Goal: Task Accomplishment & Management: Complete application form

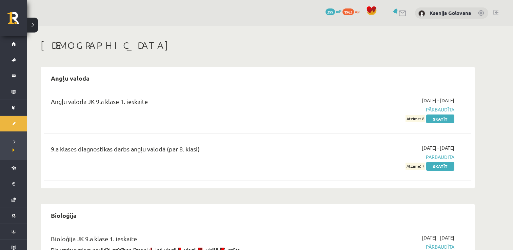
scroll to position [684, 0]
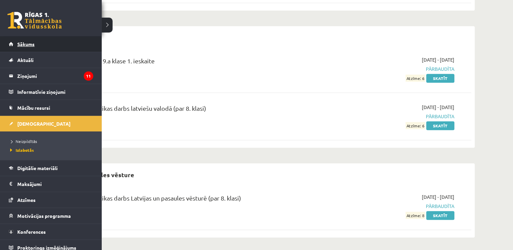
click at [36, 42] on link "Sākums" at bounding box center [51, 44] width 84 height 16
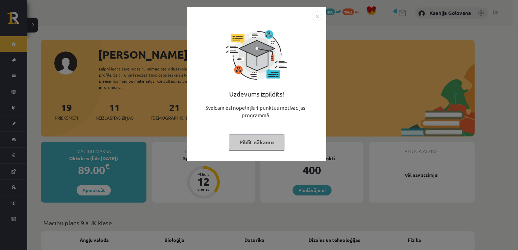
click at [314, 13] on img "Close" at bounding box center [317, 16] width 10 height 10
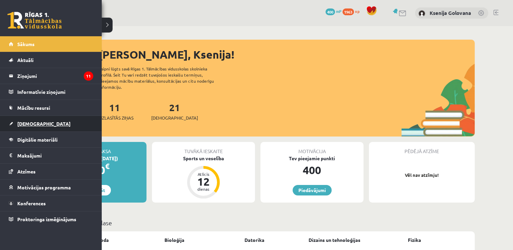
click at [19, 127] on link "[DEMOGRAPHIC_DATA]" at bounding box center [51, 124] width 84 height 16
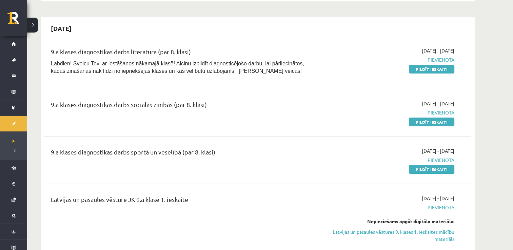
scroll to position [148, 0]
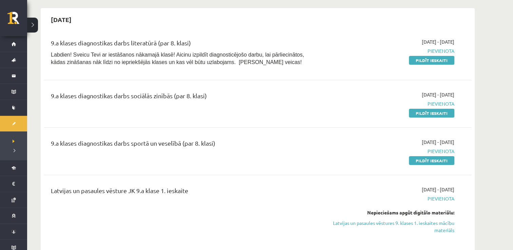
click at [425, 55] on div "2025-09-16 - 2025-09-30 Pievienota Pildīt ieskaiti" at bounding box center [390, 53] width 138 height 31
click at [427, 60] on link "Pildīt ieskaiti" at bounding box center [431, 60] width 45 height 9
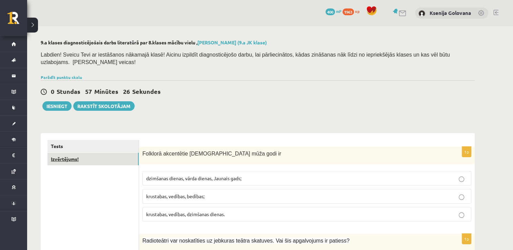
click at [108, 153] on link "Izvērtējums!" at bounding box center [92, 159] width 91 height 13
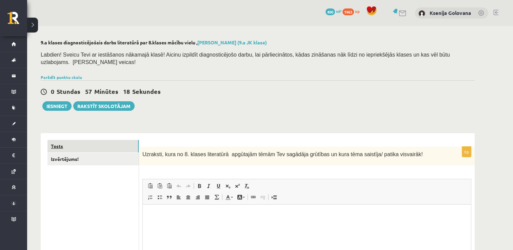
click at [119, 140] on link "Tests" at bounding box center [92, 146] width 91 height 13
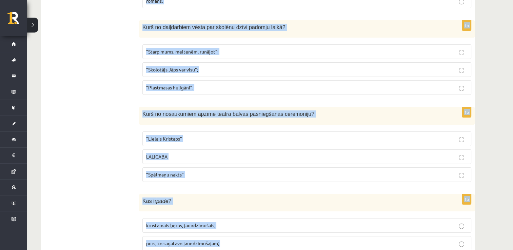
scroll to position [2596, 0]
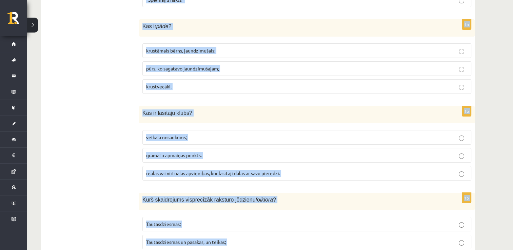
drag, startPoint x: 143, startPoint y: 30, endPoint x: 382, endPoint y: 212, distance: 300.8
copy form "Folklorā akcentētie latviešu mūža godi ir dzimšanas dienas, vārda dienas, Jauna…"
click at [396, 217] on label "Tautasdziesmas;" at bounding box center [306, 224] width 329 height 15
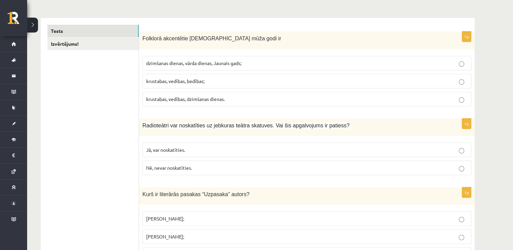
scroll to position [108, 0]
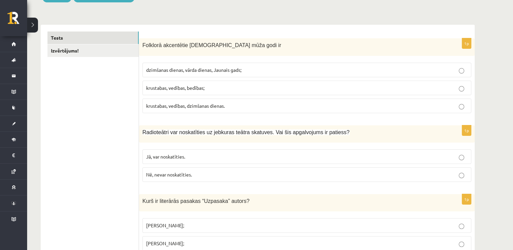
click at [234, 84] on p "krustabas, vedības, bedības;" at bounding box center [306, 87] width 321 height 7
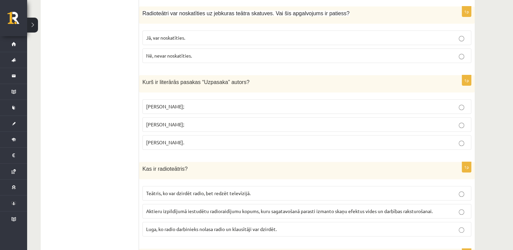
scroll to position [230, 0]
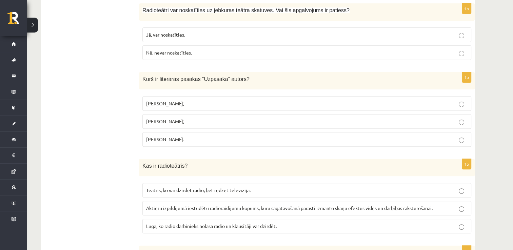
click at [190, 49] on span "Nē, nevar noskatīties." at bounding box center [169, 52] width 46 height 6
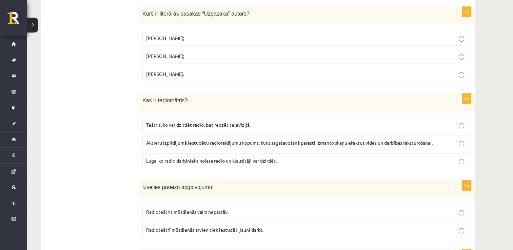
scroll to position [298, 0]
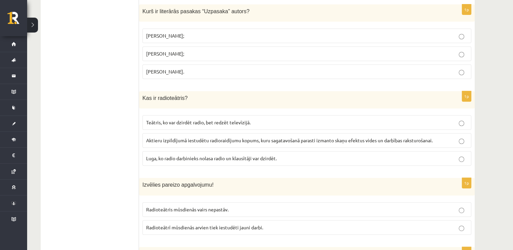
click at [227, 32] on p "Imants Ziedonis;" at bounding box center [306, 35] width 321 height 7
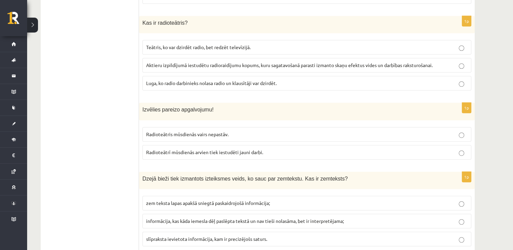
scroll to position [379, 0]
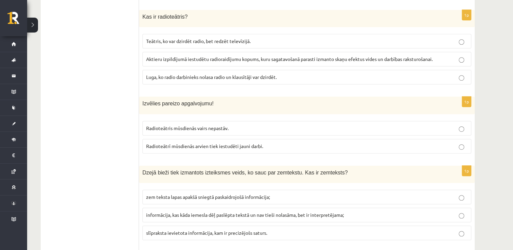
click at [192, 56] on span "Aktieru izpildījumā iestudētu radioraidījumu kopums, kuru sagatavošanā parasti …" at bounding box center [289, 59] width 286 height 6
click at [216, 143] on span "Radioteātrī mūsdienās arvien tiek iestudēti jauni darbi." at bounding box center [204, 146] width 117 height 6
click at [220, 211] on p "informācija, kas kāda iemesla dēļ paslēpta tekstā un nav tieši nolasāma, bet ir…" at bounding box center [306, 214] width 321 height 7
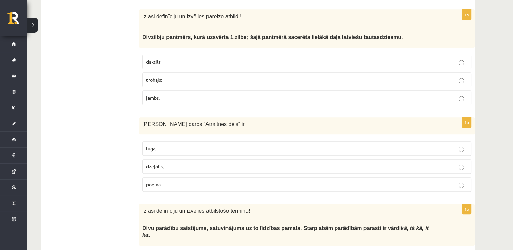
scroll to position [623, 0]
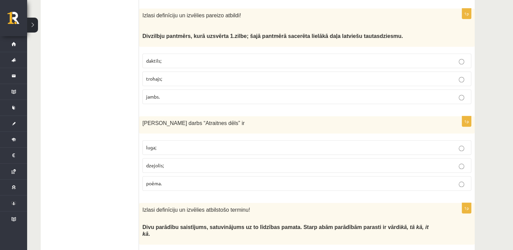
click at [313, 75] on p "trohajs;" at bounding box center [306, 78] width 321 height 7
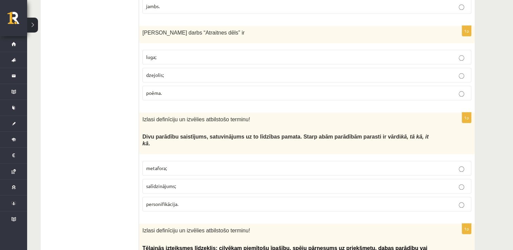
scroll to position [727, 0]
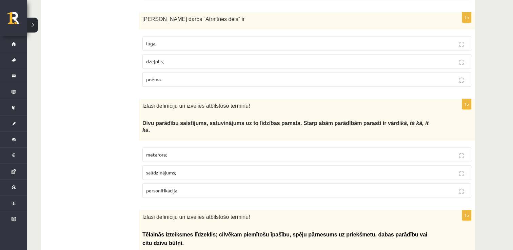
click at [185, 72] on label "poēma." at bounding box center [306, 79] width 329 height 15
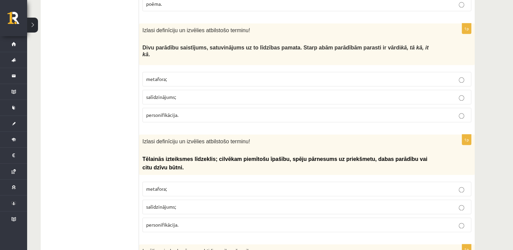
scroll to position [809, 0]
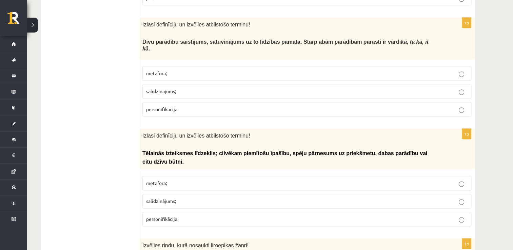
click at [191, 88] on p "salīdzinājums;" at bounding box center [306, 91] width 321 height 7
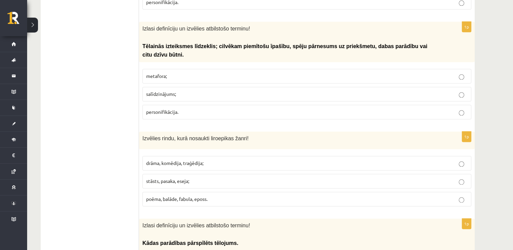
scroll to position [922, 0]
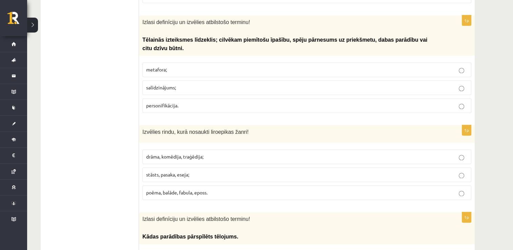
click at [169, 102] on span "personifikācija." at bounding box center [162, 105] width 32 height 6
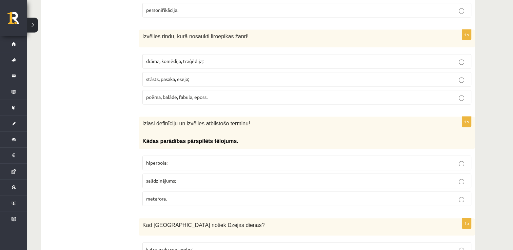
scroll to position [1017, 0]
click at [158, 95] on span "poēma, balāde, fabula, eposs." at bounding box center [176, 98] width 61 height 6
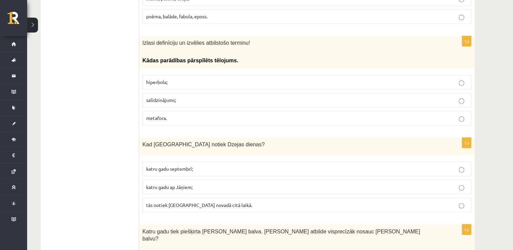
scroll to position [1112, 0]
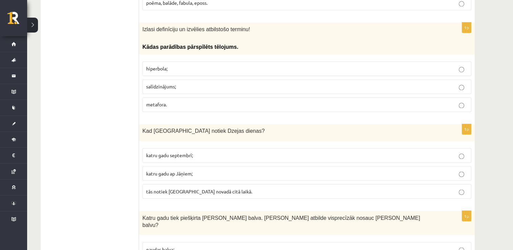
click at [257, 65] on p "hiperbola;" at bounding box center [306, 68] width 321 height 7
click at [209, 152] on p "katru gadu septembrī;" at bounding box center [306, 155] width 321 height 7
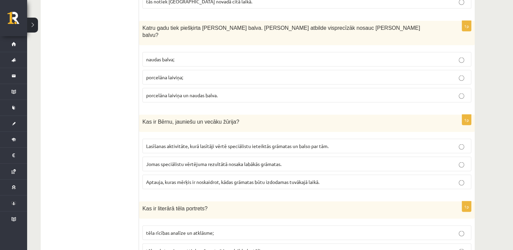
scroll to position [1288, 0]
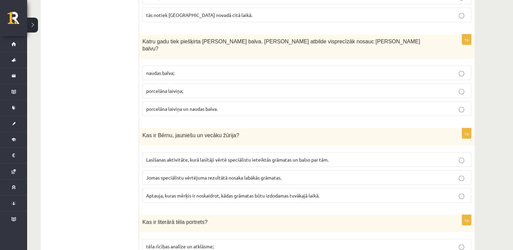
click at [163, 102] on label "porcelāna laiviņa un naudas balva." at bounding box center [306, 109] width 329 height 15
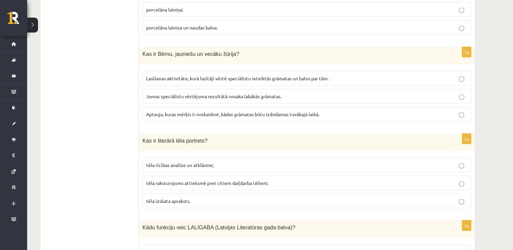
scroll to position [1383, 0]
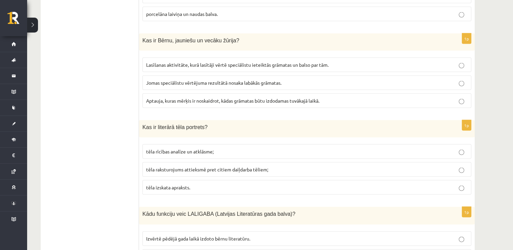
click at [153, 58] on label "Lasīšanas aktivitāte, kurā lasītāji vērtē speciālistu ieteiktās grāmatas un bal…" at bounding box center [306, 65] width 329 height 15
click at [174, 184] on span "tēla izskata apraksts." at bounding box center [168, 187] width 44 height 6
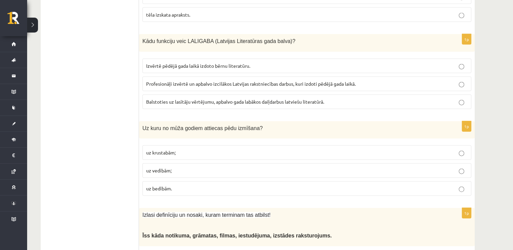
scroll to position [1553, 0]
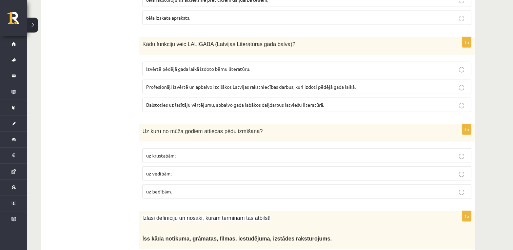
click at [161, 84] on span "Profesionāļi izvērtē un apbalvo izcilākos Latvijas rakstniecības darbus, kuri i…" at bounding box center [250, 87] width 209 height 6
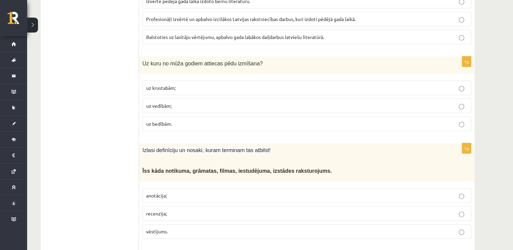
scroll to position [1634, 0]
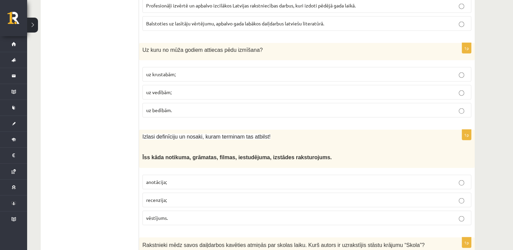
click at [173, 89] on p "uz vedībām;" at bounding box center [306, 92] width 321 height 7
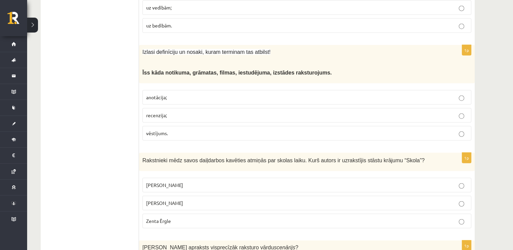
scroll to position [1729, 0]
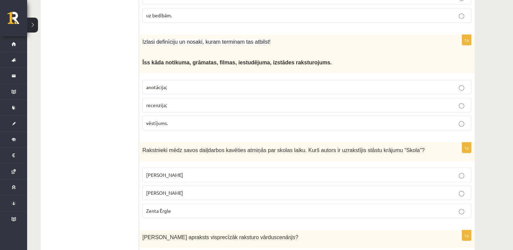
click at [183, 84] on p "anotācija;" at bounding box center [306, 87] width 321 height 7
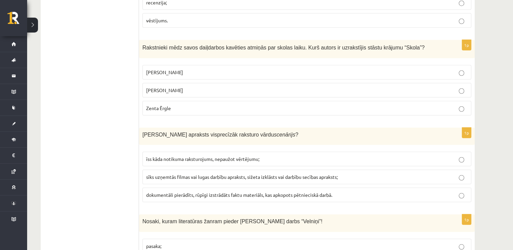
scroll to position [1837, 0]
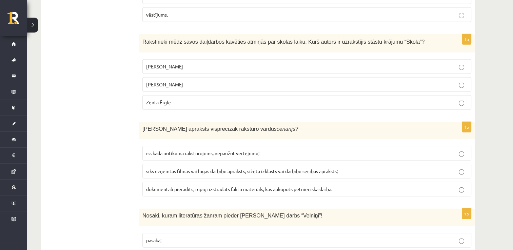
click at [153, 95] on label "Zenta Ērgle" at bounding box center [306, 102] width 329 height 15
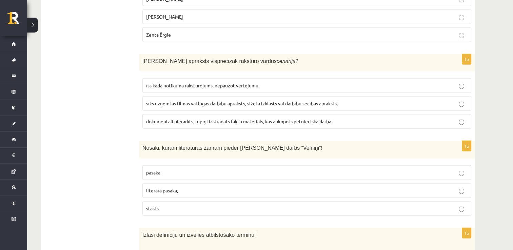
scroll to position [1919, 0]
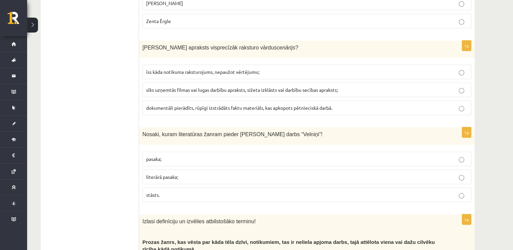
click at [217, 87] on span "sīks uzņemtās filmas vai lugas darbību apraksts, sižeta izklāsts vai darbību se…" at bounding box center [241, 90] width 191 height 6
click at [173, 173] on p "literārā pasaka;" at bounding box center [306, 176] width 321 height 7
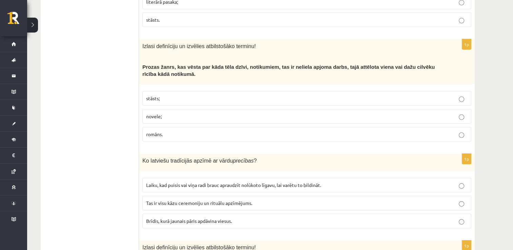
scroll to position [2095, 0]
click at [212, 94] on p "stāsts;" at bounding box center [306, 97] width 321 height 7
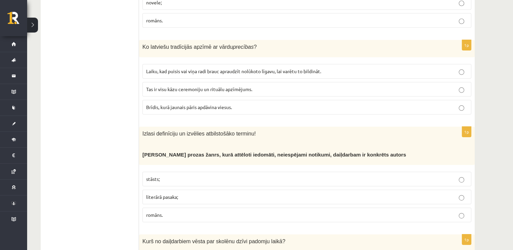
scroll to position [2212, 0]
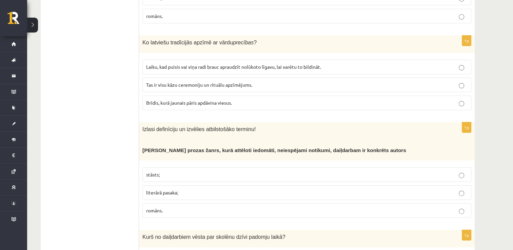
click at [147, 81] on p "Tas ir visu kāzu ceremoniju un rituālu apzīmējums." at bounding box center [306, 84] width 321 height 7
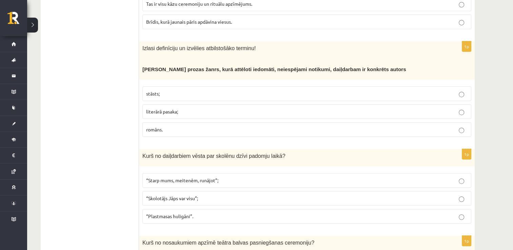
scroll to position [2293, 0]
click at [221, 104] on label "literārā pasaka;" at bounding box center [306, 111] width 329 height 15
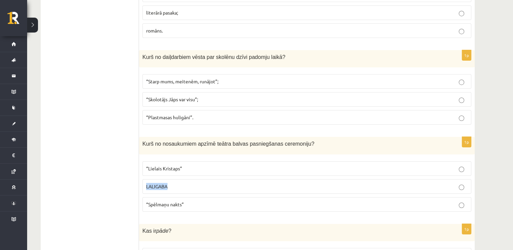
scroll to position [2402, 0]
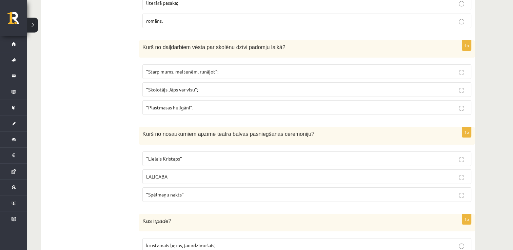
click at [385, 104] on p "“Plastmasas huligāni”." at bounding box center [306, 107] width 321 height 7
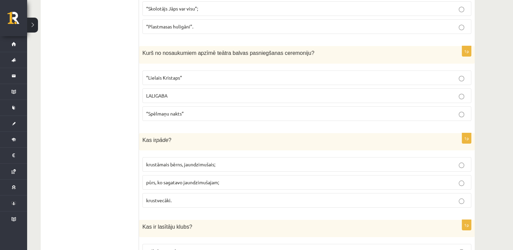
scroll to position [2483, 0]
click at [194, 106] on label "“Spēlmaņu nakts”" at bounding box center [306, 113] width 329 height 15
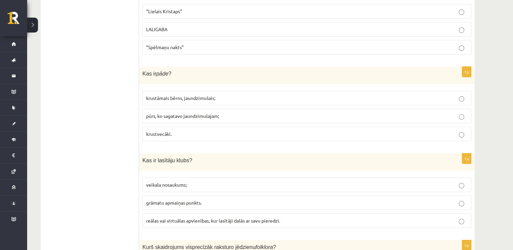
scroll to position [2552, 0]
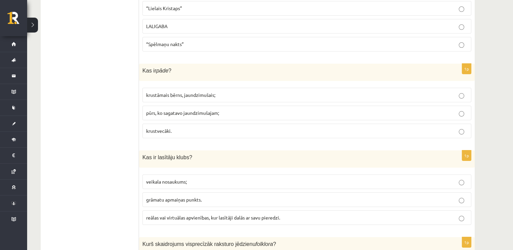
click at [205, 92] on span "krustāmais bērns, jaundzimušais;" at bounding box center [180, 95] width 69 height 6
click at [223, 214] on span "reālas vai virtuālas apvienības, kur lasītāji dalās ar savu pieredzi." at bounding box center [213, 217] width 134 height 6
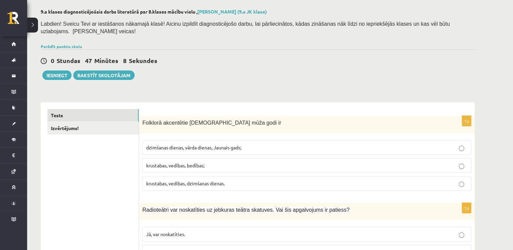
scroll to position [0, 0]
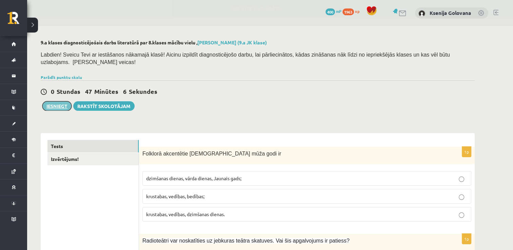
click at [44, 101] on button "Iesniegt" at bounding box center [56, 105] width 29 height 9
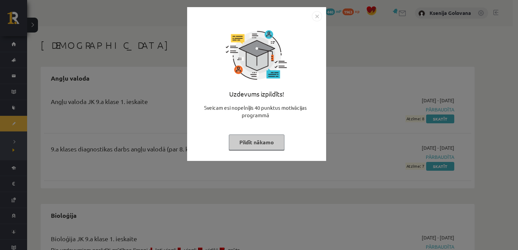
click at [318, 17] on img "Close" at bounding box center [317, 16] width 10 height 10
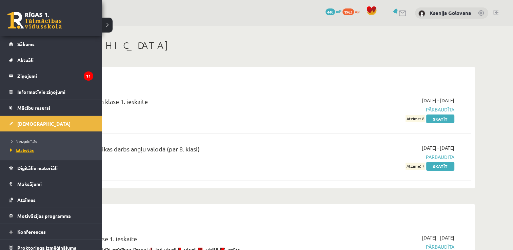
click at [28, 152] on link "Izlabotās" at bounding box center [51, 150] width 86 height 6
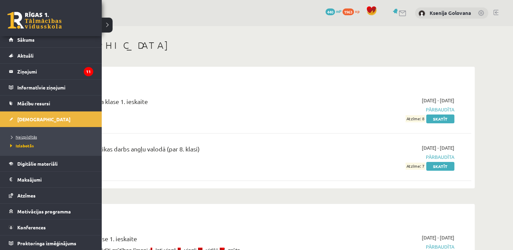
click at [21, 137] on span "Neizpildītās" at bounding box center [22, 136] width 28 height 5
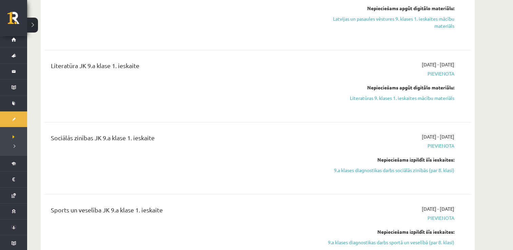
scroll to position [293, 0]
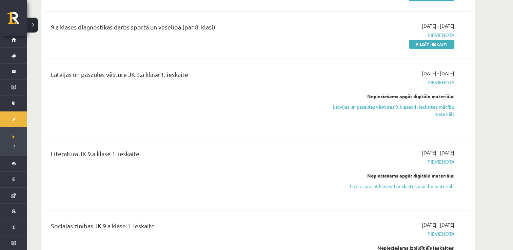
scroll to position [199, 0]
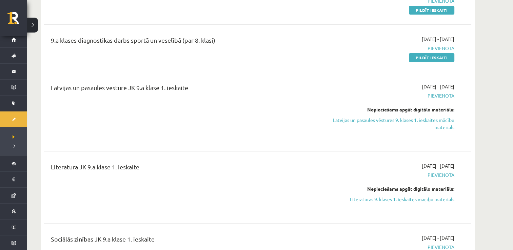
click at [139, 163] on div "Literatūra JK 9.a klase 1. ieskaite" at bounding box center [183, 168] width 265 height 13
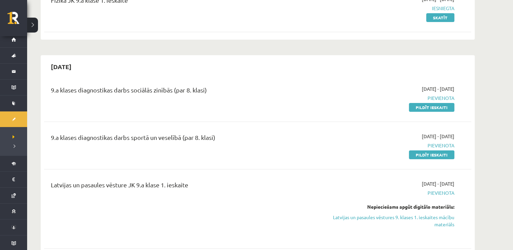
scroll to position [104, 0]
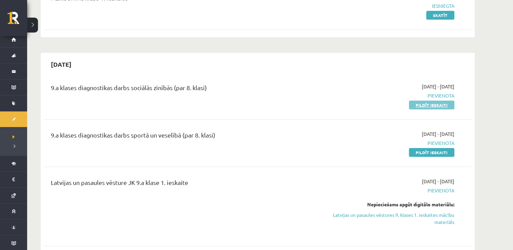
click at [446, 102] on link "Pildīt ieskaiti" at bounding box center [431, 105] width 45 height 9
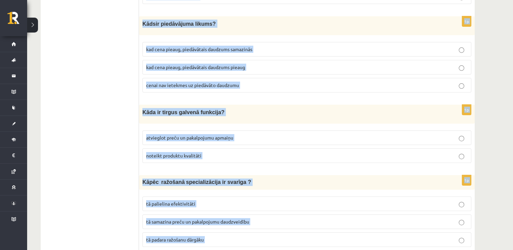
scroll to position [2401, 0]
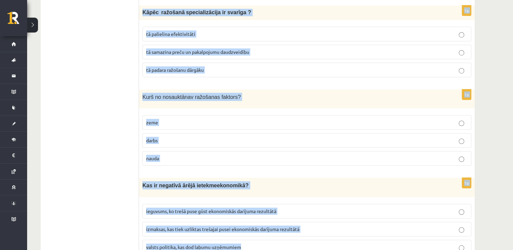
drag, startPoint x: 142, startPoint y: 136, endPoint x: 273, endPoint y: 223, distance: 157.9
copy form "Kāds ir sabalansēta budžeta mērķis? nodrošināt, ka valsts tērē vairāk, nekā iek…"
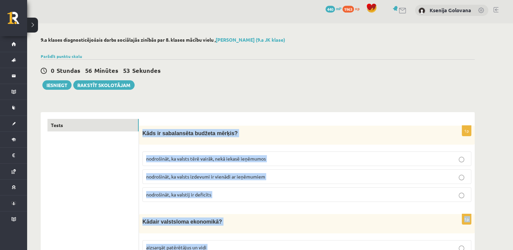
scroll to position [0, 0]
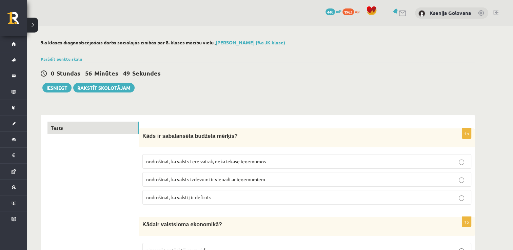
click at [228, 194] on p "nodrošināt, ka valstij ir deficīts" at bounding box center [306, 197] width 321 height 7
click at [243, 181] on span "nodrošināt, ka valsts izdevumi ir vienādi ar ieņēmumiem" at bounding box center [205, 179] width 119 height 6
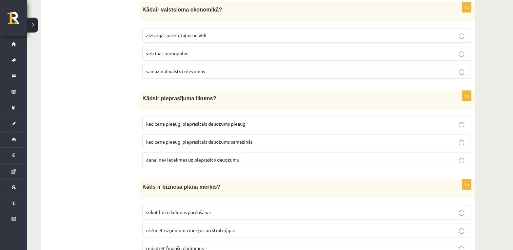
scroll to position [221, 0]
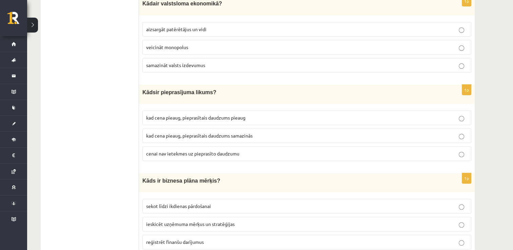
click at [196, 26] on span "aizsargāt patērētājus un vidi" at bounding box center [176, 29] width 60 height 6
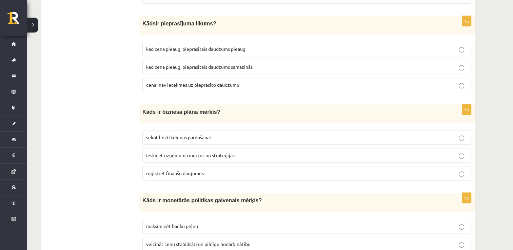
scroll to position [302, 0]
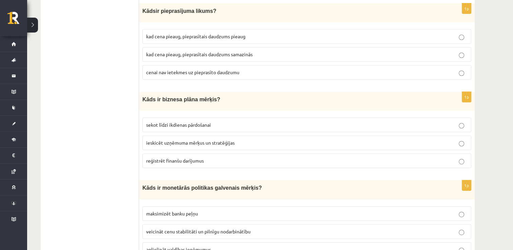
click at [216, 52] on span "kad cena pieaug, pieprasītais daudzums samazinās" at bounding box center [199, 54] width 106 height 6
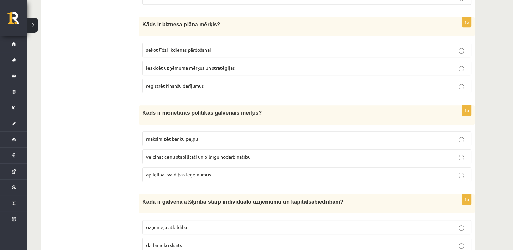
scroll to position [384, 0]
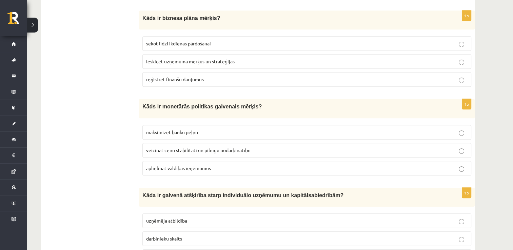
click at [188, 58] on span "ieskicēt uzņēmuma mērķus un stratēģijas" at bounding box center [190, 61] width 88 height 6
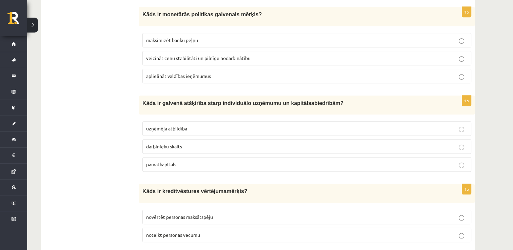
scroll to position [478, 0]
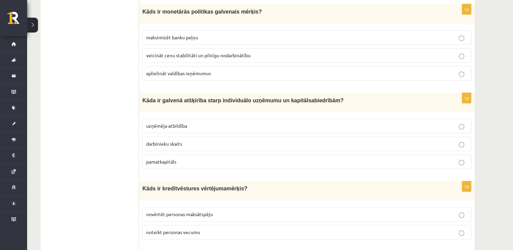
click at [199, 48] on label "veicināt cenu stabilitāti un pilnīgu nodarbinātību" at bounding box center [306, 55] width 329 height 15
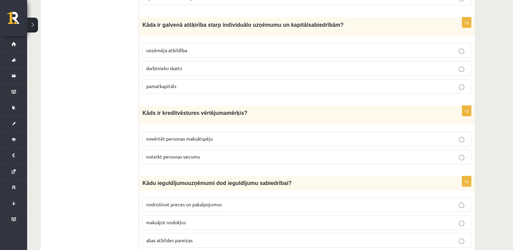
scroll to position [560, 0]
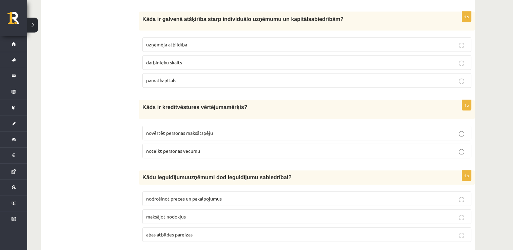
click at [218, 41] on p "uzņēmēja atbildība" at bounding box center [306, 44] width 321 height 7
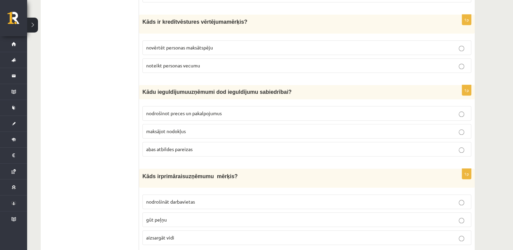
scroll to position [655, 0]
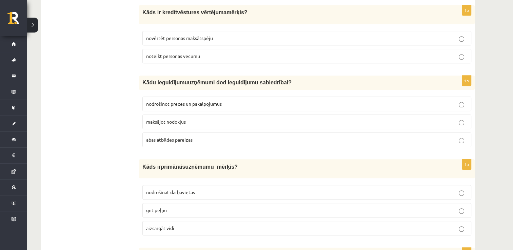
click at [202, 31] on label "novērtēt personas maksātspēju" at bounding box center [306, 38] width 329 height 15
click at [176, 136] on label "abas atbildes pareizas" at bounding box center [306, 139] width 329 height 15
click at [285, 207] on label "gūt peļņu" at bounding box center [306, 210] width 329 height 15
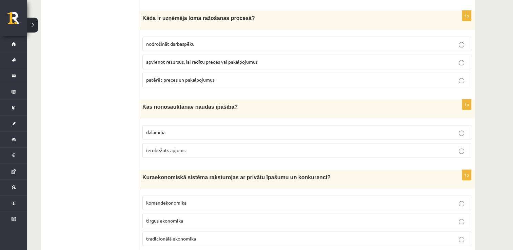
scroll to position [898, 0]
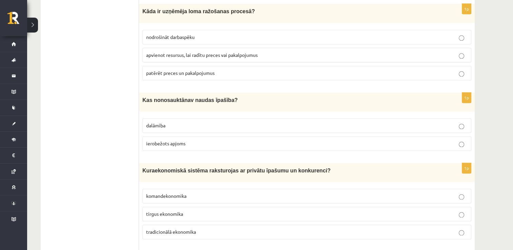
click at [174, 52] on span "apvienot resursus, lai radītu preces vai pakalpojumus" at bounding box center [201, 55] width 111 height 6
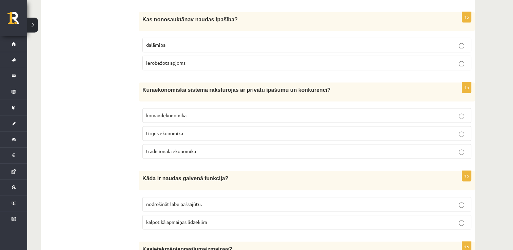
scroll to position [980, 0]
click at [215, 59] on p "ierobežots apjoms" at bounding box center [306, 62] width 321 height 7
click at [191, 125] on label "tirgus ekonomika" at bounding box center [306, 132] width 329 height 15
click at [220, 218] on p "kalpot kā apmaiņas līdzeklim" at bounding box center [306, 221] width 321 height 7
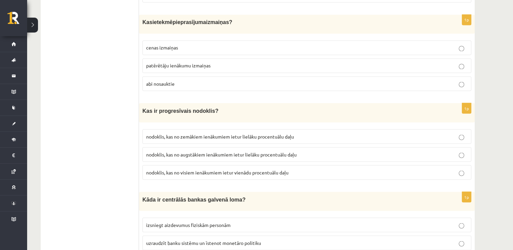
scroll to position [1220, 0]
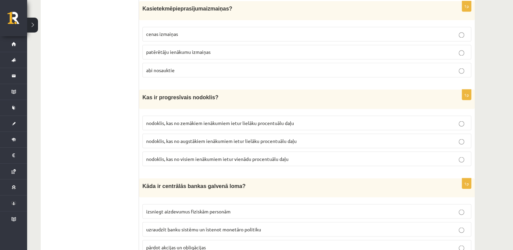
click at [231, 66] on p "abi nosauktie" at bounding box center [306, 69] width 321 height 7
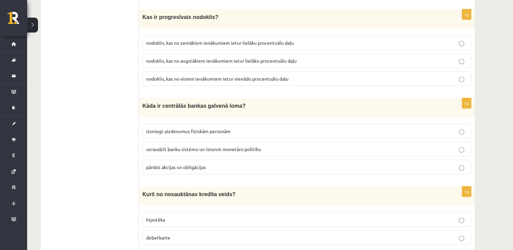
scroll to position [1301, 0]
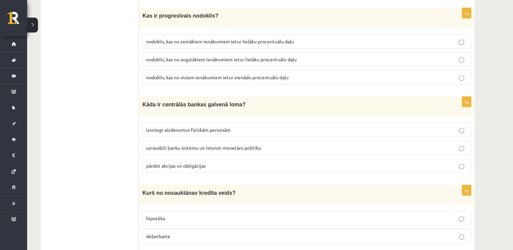
click at [204, 56] on span "nodoklis, kas no augstākiem ienākumiem ietur lielāku procentuālu daļu" at bounding box center [221, 59] width 150 height 6
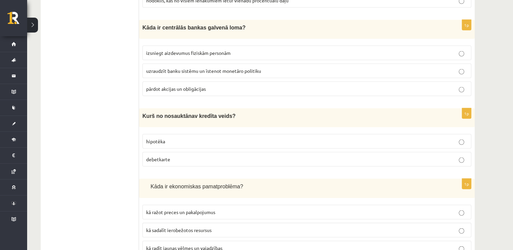
scroll to position [1382, 0]
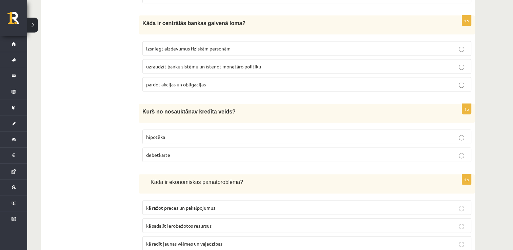
click at [251, 63] on span "uzraudzīt banku sistēmu un īstenot monetāro politiku" at bounding box center [203, 66] width 115 height 6
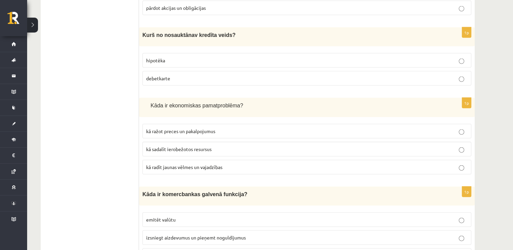
scroll to position [1469, 0]
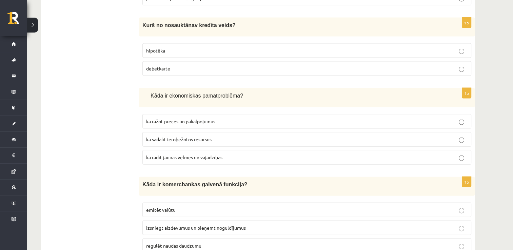
click at [169, 65] on p "debetkarte" at bounding box center [306, 68] width 321 height 7
click at [274, 136] on p "kā sadalīt ierobežotos resursus" at bounding box center [306, 139] width 321 height 7
click at [236, 132] on label "kā sadalīt ierobežotos resursus" at bounding box center [306, 139] width 329 height 15
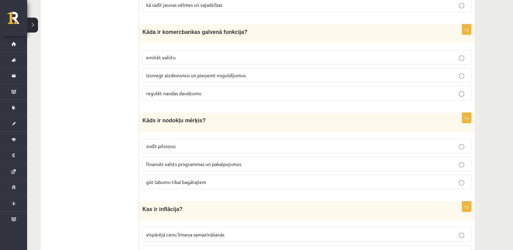
scroll to position [1631, 0]
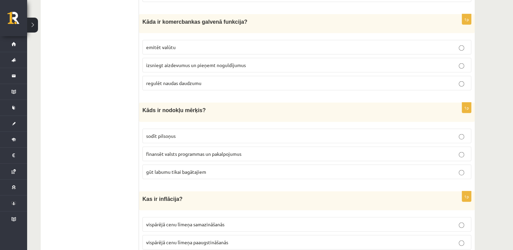
click at [221, 62] on p "izsniegt aizdevumus un pieņemt noguldījumus" at bounding box center [306, 65] width 321 height 7
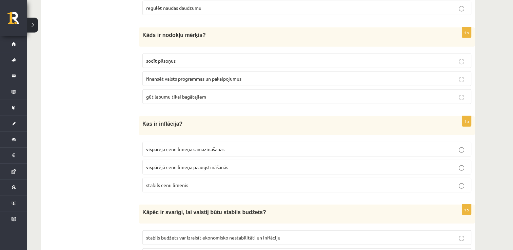
scroll to position [1713, 0]
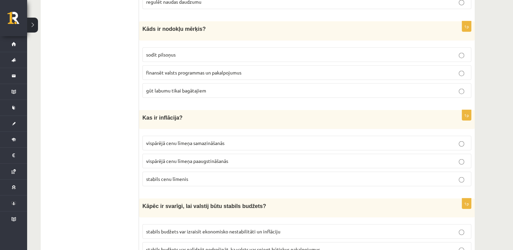
click at [207, 69] on p "finansēt valsts programmas un pakalpojumus" at bounding box center [306, 72] width 321 height 7
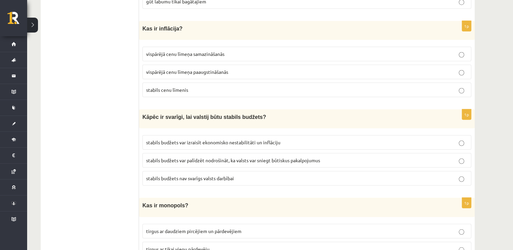
scroll to position [1807, 0]
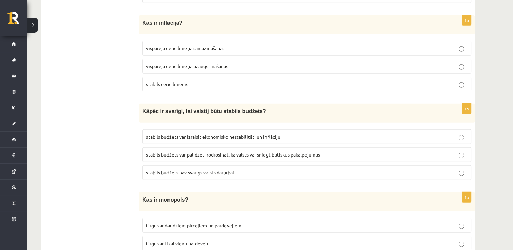
click at [219, 63] on span "vispārējā cenu līmeņa paaugstināšanās" at bounding box center [187, 66] width 82 height 6
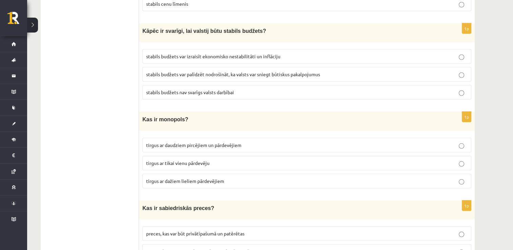
scroll to position [1889, 0]
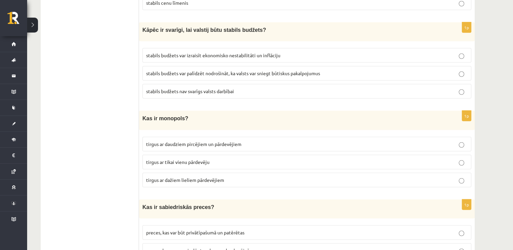
click at [290, 70] on span "stabils budžets var palīdzēt nodrošināt, ka valsts var sniegt būtiskus pakalpoj…" at bounding box center [233, 73] width 174 height 6
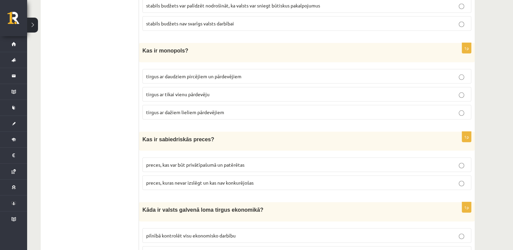
scroll to position [1970, 0]
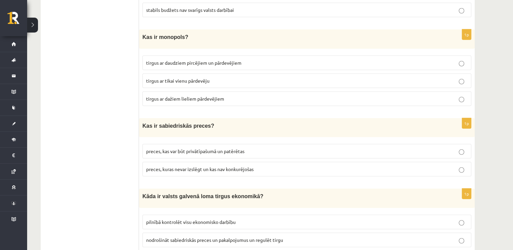
click at [221, 74] on label "tirgus ar tikai vienu pārdevēju" at bounding box center [306, 81] width 329 height 15
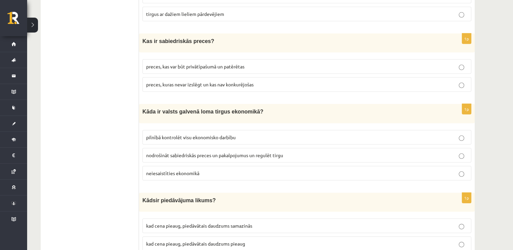
scroll to position [2065, 0]
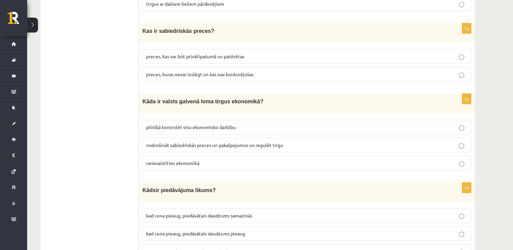
click at [209, 71] on span "preces, kuras nevar izslēgt un kas nav konkurējošas" at bounding box center [199, 74] width 107 height 6
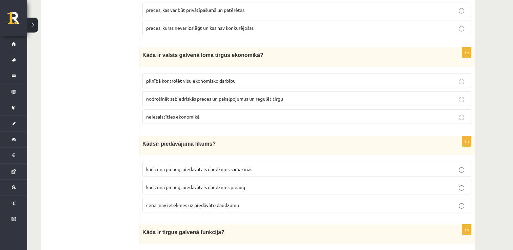
scroll to position [2119, 0]
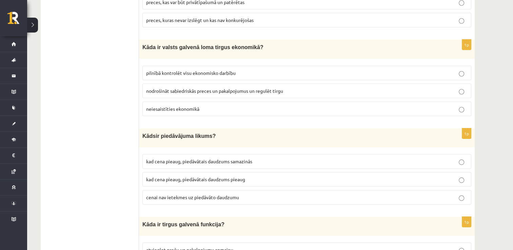
drag, startPoint x: 514, startPoint y: 245, endPoint x: 497, endPoint y: 97, distance: 148.6
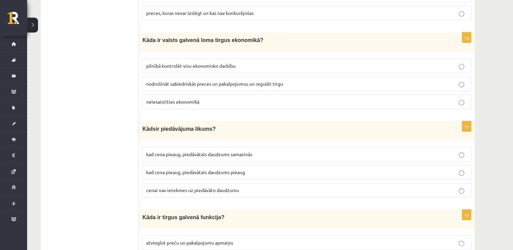
scroll to position [2133, 0]
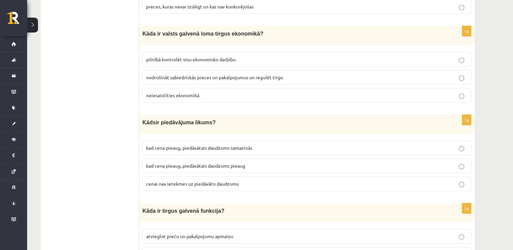
click at [184, 70] on label "nodrošināt sabiedriskās preces un pakalpojumus un regulēt tirgu" at bounding box center [306, 77] width 329 height 15
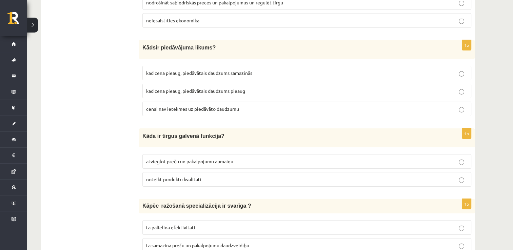
scroll to position [2214, 0]
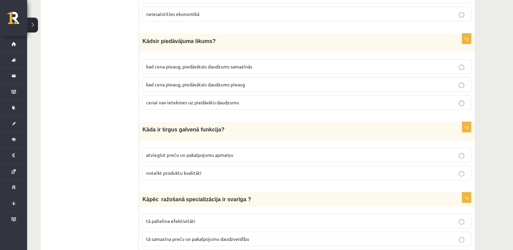
click at [268, 77] on label "kad cena pieaug, piedāvātais daudzums pieaug" at bounding box center [306, 84] width 329 height 15
click at [255, 151] on p "atvieglot preču un pakalpojumu apmaiņu" at bounding box center [306, 154] width 321 height 7
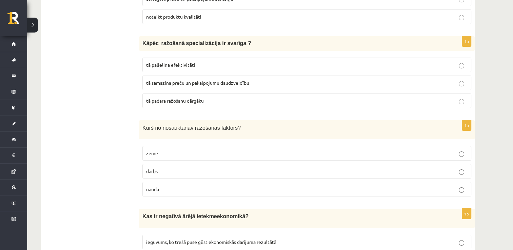
scroll to position [2377, 0]
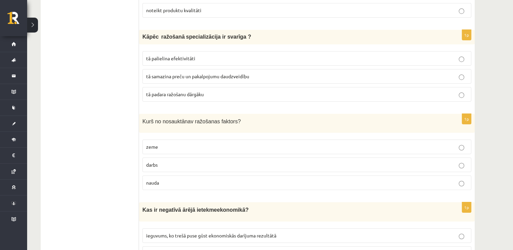
click at [249, 55] on p "tā palielina efektivitāti" at bounding box center [306, 58] width 321 height 7
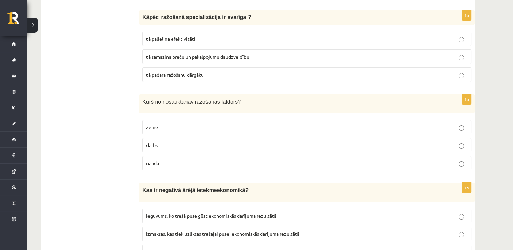
scroll to position [2401, 0]
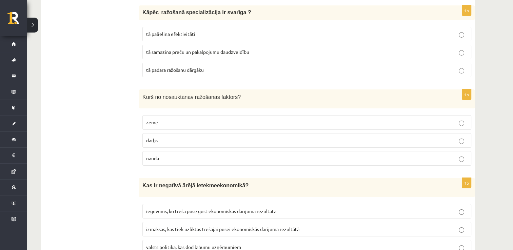
click at [309, 137] on p "darbs" at bounding box center [306, 140] width 321 height 7
click at [312, 226] on p "izmaksas, kas tiek uzliktas trešajai pusei ekonomiskās darījuma rezultātā" at bounding box center [306, 229] width 321 height 7
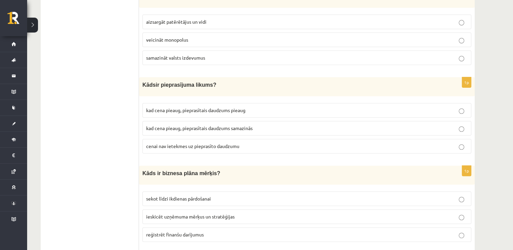
scroll to position [0, 0]
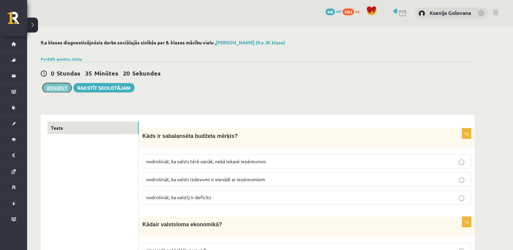
click at [65, 84] on button "Iesniegt" at bounding box center [56, 87] width 29 height 9
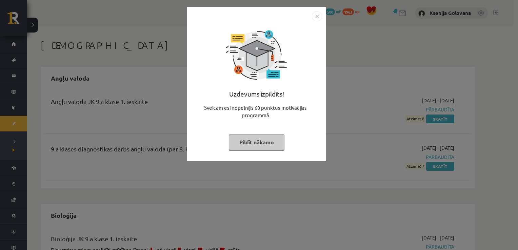
click at [320, 12] on img "Close" at bounding box center [317, 16] width 10 height 10
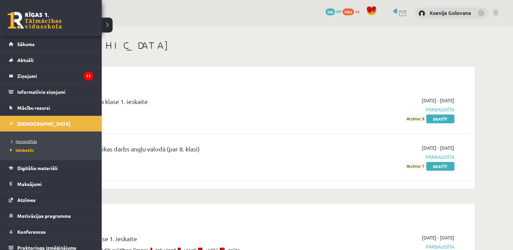
click at [34, 143] on span "Neizpildītās" at bounding box center [22, 141] width 28 height 5
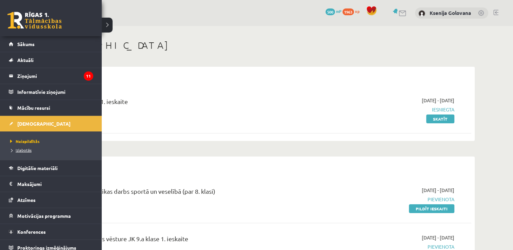
click at [22, 150] on span "Izlabotās" at bounding box center [19, 149] width 23 height 5
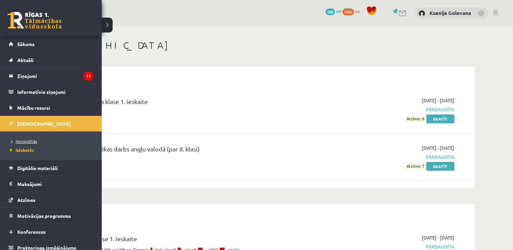
click at [26, 141] on span "Neizpildītās" at bounding box center [22, 141] width 28 height 5
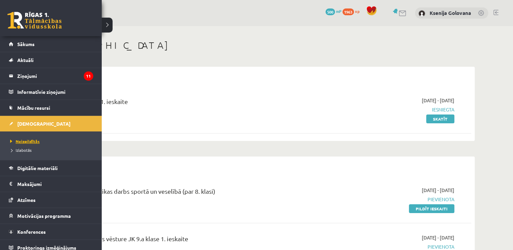
click at [26, 141] on span "Neizpildītās" at bounding box center [23, 141] width 31 height 5
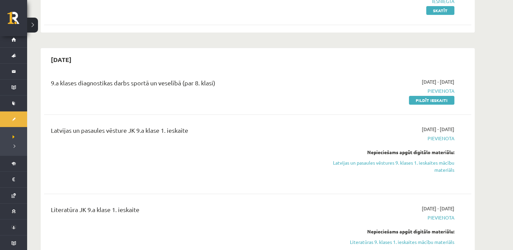
scroll to position [122, 0]
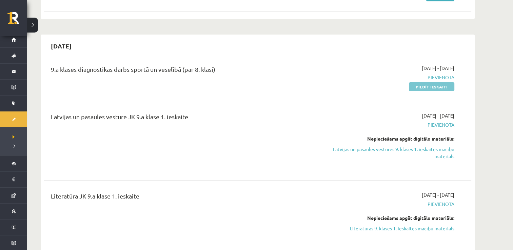
click at [426, 88] on link "Pildīt ieskaiti" at bounding box center [431, 86] width 45 height 9
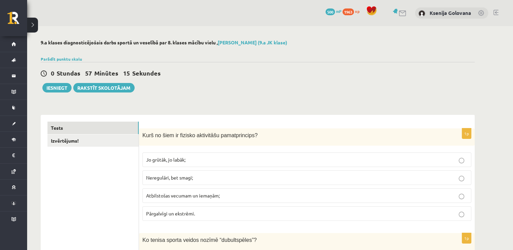
click at [334, 67] on div "0 Stundas 57 Minūtes 15 Sekundes Iesniegt Rakstīt skolotājam" at bounding box center [258, 77] width 434 height 30
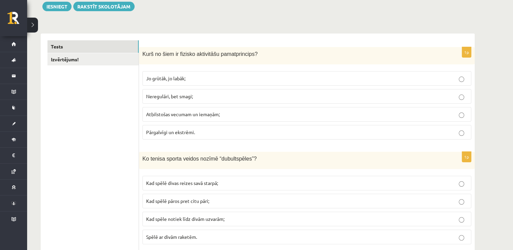
scroll to position [74, 0]
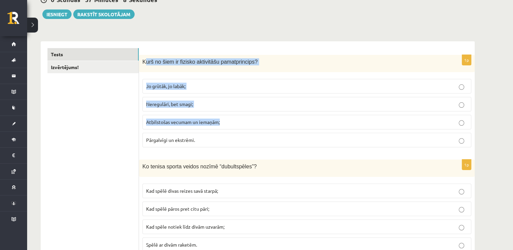
drag, startPoint x: 144, startPoint y: 58, endPoint x: 248, endPoint y: 119, distance: 120.5
click at [248, 119] on div "1p Kurš no šiem ir fizisko aktivitāšu pamatprincips? Jo grūtāk, jo labāk; Nereg…" at bounding box center [306, 104] width 335 height 98
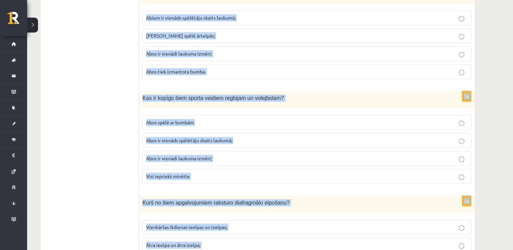
scroll to position [3018, 0]
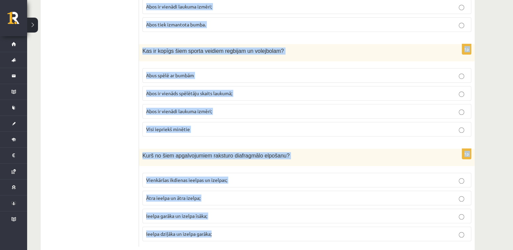
drag, startPoint x: 142, startPoint y: 57, endPoint x: 244, endPoint y: 218, distance: 189.9
copy form "Kurš no šiem ir fizisko aktivitāšu pamatprincips? Jo grūtāk, jo labāk; Neregulā…"
click at [321, 108] on p "Abos ir vienādi laukuma izmēri;" at bounding box center [306, 111] width 321 height 7
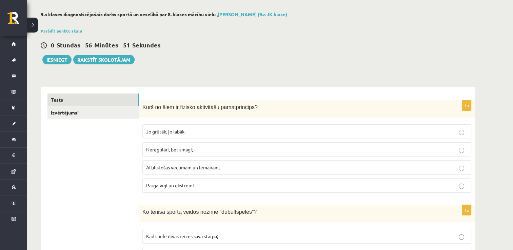
scroll to position [0, 0]
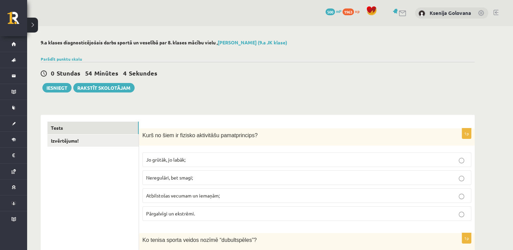
click at [277, 203] on fieldset "Jo grūtāk, jo labāk; Neregulāri, bet smagi; Atbilstošas vecumam un iemaņām; Pār…" at bounding box center [306, 186] width 329 height 74
click at [393, 203] on fieldset "Jo grūtāk, jo labāk; Neregulāri, bet smagi; Atbilstošas vecumam un iemaņām; Pār…" at bounding box center [306, 186] width 329 height 74
click at [449, 196] on p "Atbilstošas vecumam un iemaņām;" at bounding box center [306, 195] width 321 height 7
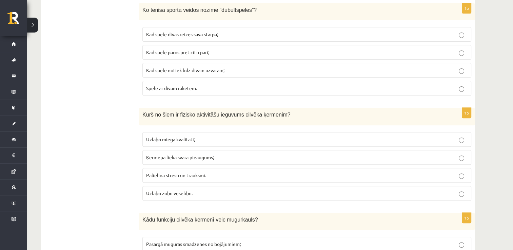
scroll to position [230, 0]
click at [161, 46] on label "Kad spēlē pāros pret citu pāri;" at bounding box center [306, 52] width 329 height 15
click at [200, 136] on p "Uzlabo miega kvalitāti;" at bounding box center [306, 139] width 321 height 7
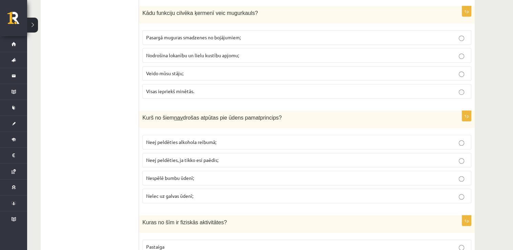
scroll to position [447, 0]
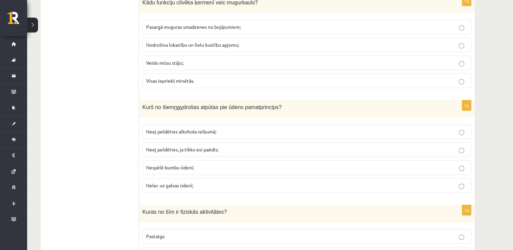
click at [185, 81] on p "Visas iepriekš minētās." at bounding box center [306, 80] width 321 height 7
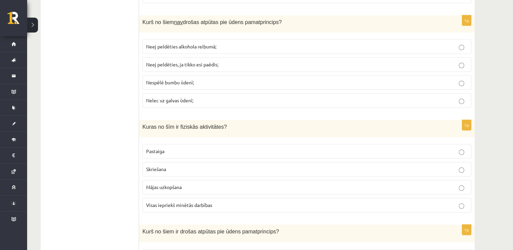
scroll to position [542, 0]
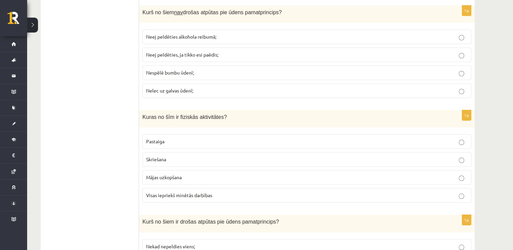
click at [183, 69] on span "Nespēlē bumbu ūdenī;" at bounding box center [170, 72] width 48 height 6
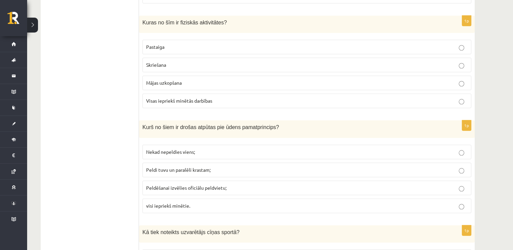
scroll to position [637, 0]
click at [213, 98] on p "Visas iepriekš minētās darbības" at bounding box center [306, 100] width 321 height 7
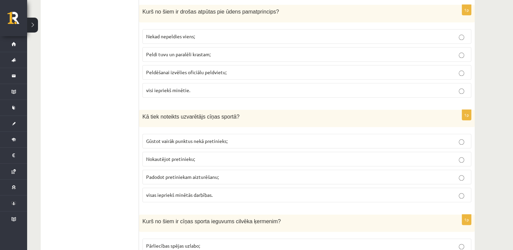
scroll to position [759, 0]
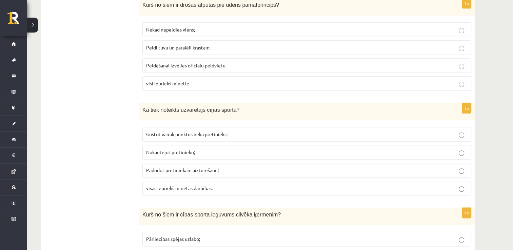
click at [237, 87] on fieldset "Nekad nepeldies viens; Peldi tuvu un paralēli krastam; Peldēšanai izvēlies ofic…" at bounding box center [306, 56] width 329 height 74
click at [244, 80] on p "visi iepriekš minētie." at bounding box center [306, 83] width 321 height 7
click at [253, 185] on p "visas iepriekš minētās darbības." at bounding box center [306, 188] width 321 height 7
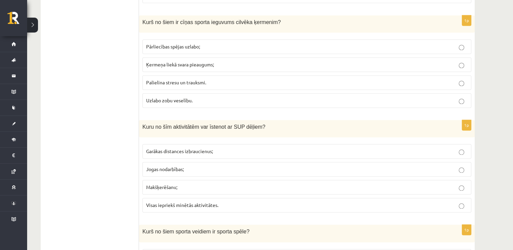
scroll to position [958, 0]
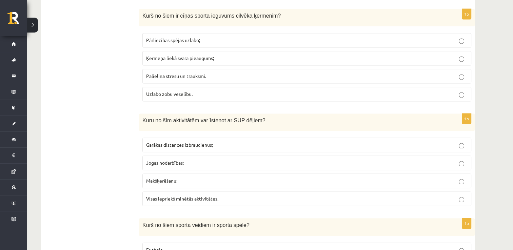
click at [221, 38] on p "Pārliecības spējas uzlabo;" at bounding box center [306, 40] width 321 height 7
click at [186, 195] on p "Visas iepriekš minētās aktivitātes." at bounding box center [306, 198] width 321 height 7
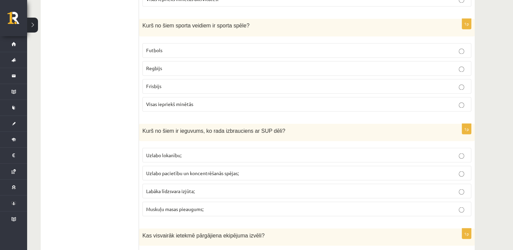
scroll to position [1165, 0]
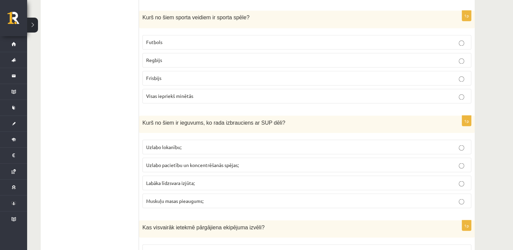
click at [178, 93] on span "Visas iepriekš minētās" at bounding box center [169, 96] width 47 height 6
click at [201, 179] on p "Labāka līdzsvara izjūta;" at bounding box center [306, 182] width 321 height 7
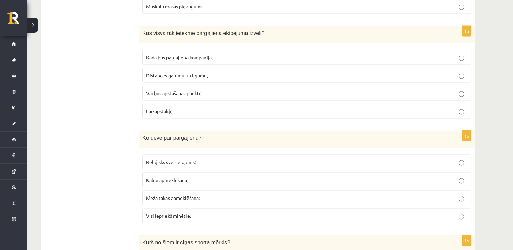
scroll to position [1373, 0]
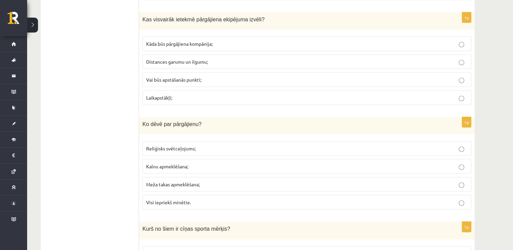
click at [170, 55] on label "Distances garumu un ilgumu;" at bounding box center [306, 62] width 329 height 15
drag, startPoint x: 512, startPoint y: 246, endPoint x: 493, endPoint y: 235, distance: 21.7
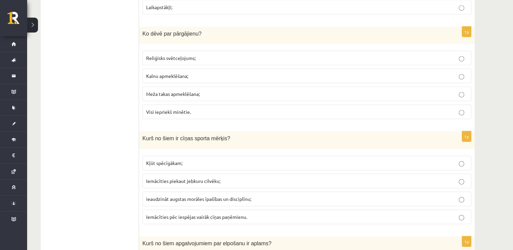
scroll to position [1468, 0]
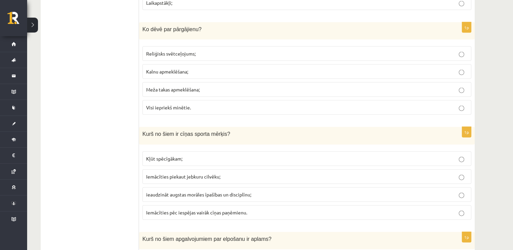
drag, startPoint x: 514, startPoint y: 246, endPoint x: 485, endPoint y: 56, distance: 192.2
click at [485, 56] on div "**********" at bounding box center [257, 187] width 461 height 3259
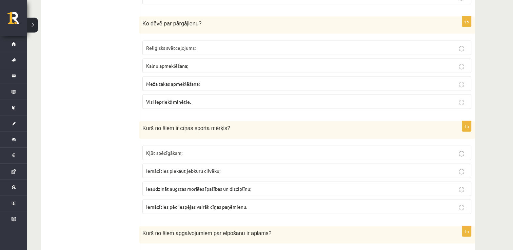
scroll to position [1482, 0]
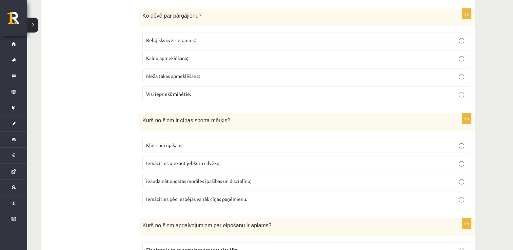
click at [170, 91] on span "Visi iepriekš minētie." at bounding box center [168, 94] width 45 height 6
click at [182, 178] on span "ieaudzināt augstas morāles īpašības un disciplīnu;" at bounding box center [198, 181] width 105 height 6
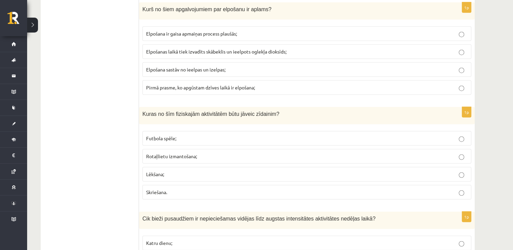
scroll to position [1698, 0]
click at [188, 48] on span "Elpošanas laikā tiek izvadīts skābeklis un ieelpots oglekļa dioksīds;" at bounding box center [216, 51] width 140 height 6
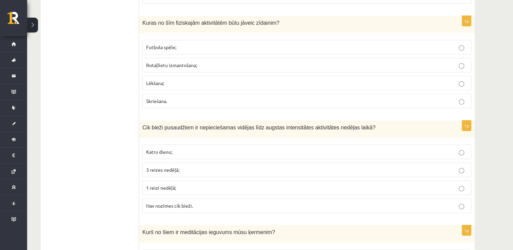
scroll to position [1793, 0]
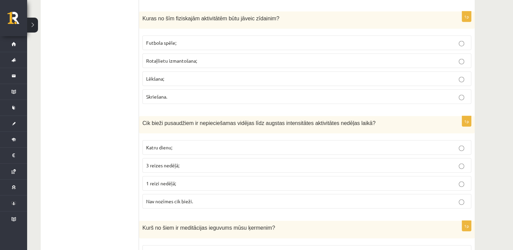
click at [159, 54] on label "Rotaļlietu izmantošana;" at bounding box center [306, 61] width 329 height 15
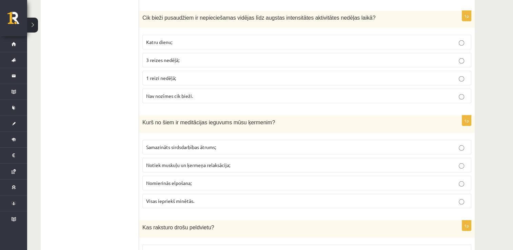
scroll to position [1902, 0]
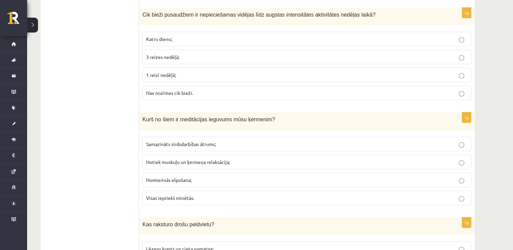
click at [175, 36] on p "Katru dienu;" at bounding box center [306, 39] width 321 height 7
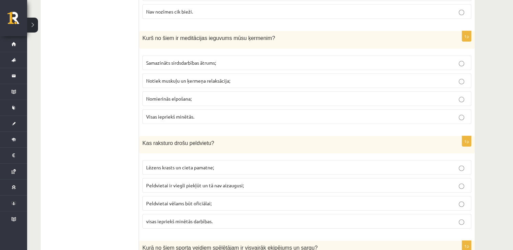
scroll to position [1996, 0]
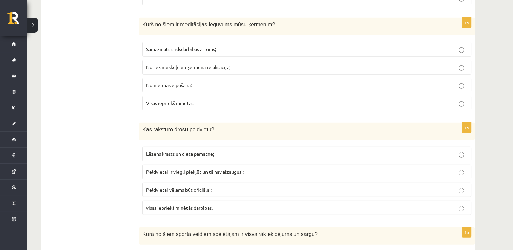
click at [193, 96] on label "Visas iepriekš minētās." at bounding box center [306, 103] width 329 height 15
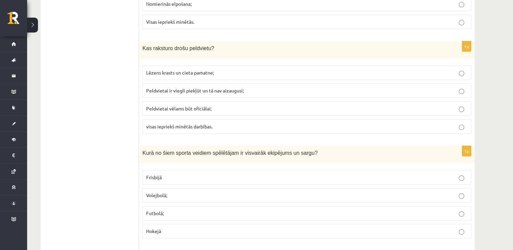
scroll to position [2091, 0]
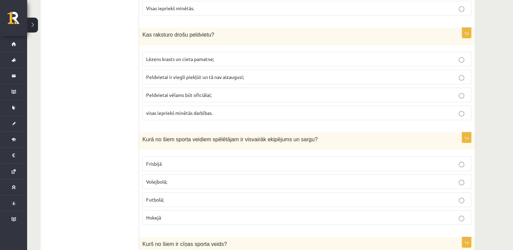
drag, startPoint x: 514, startPoint y: 246, endPoint x: 488, endPoint y: 50, distance: 197.9
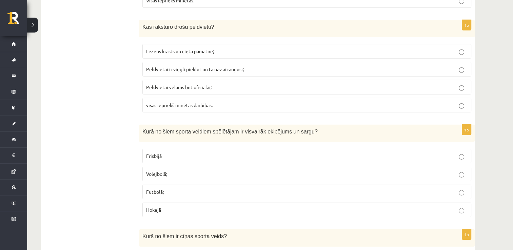
scroll to position [2105, 0]
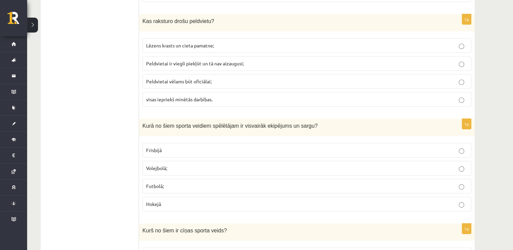
click at [208, 96] on p "visas iepriekš minētās darbības." at bounding box center [306, 99] width 321 height 7
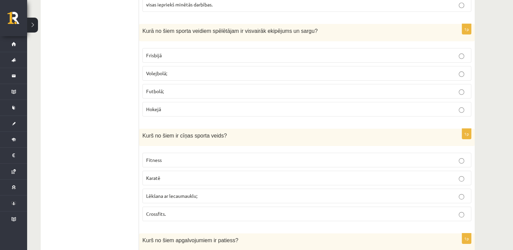
scroll to position [2213, 0]
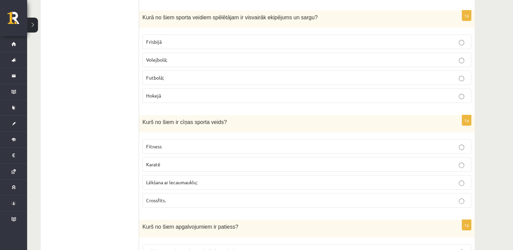
click at [199, 92] on p "Hokejā" at bounding box center [306, 95] width 321 height 7
click at [178, 158] on label "Karatē" at bounding box center [306, 164] width 329 height 15
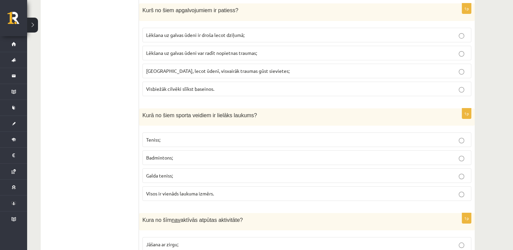
scroll to position [2430, 0]
click at [180, 49] on p "Lēkšana uz galvas ūdeni var radīt nopietnas traumas;" at bounding box center [306, 52] width 321 height 7
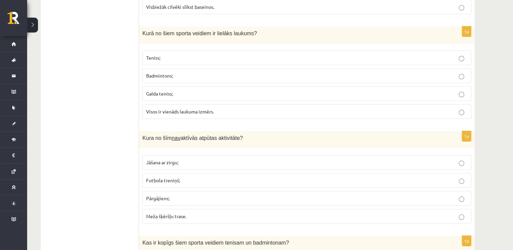
scroll to position [2525, 0]
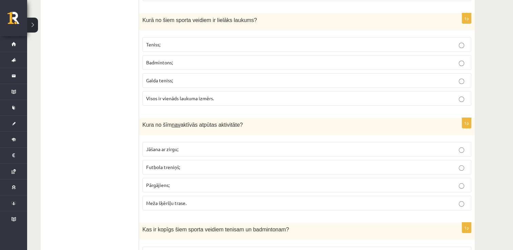
click at [170, 41] on p "Teniss;" at bounding box center [306, 44] width 321 height 7
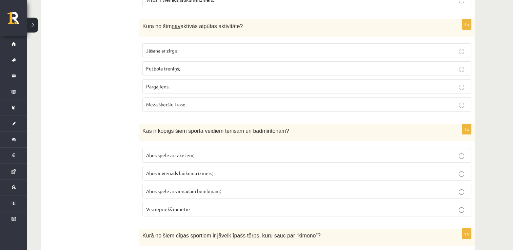
scroll to position [2633, 0]
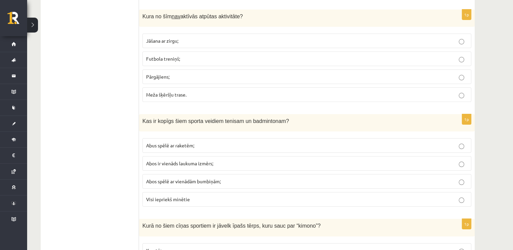
click at [162, 51] on label "Futbola treniņš;" at bounding box center [306, 58] width 329 height 15
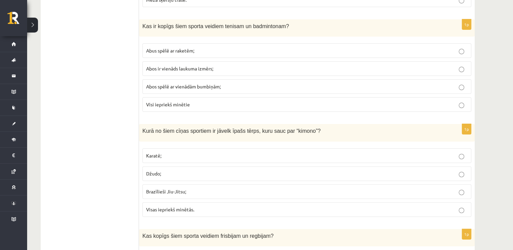
scroll to position [2742, 0]
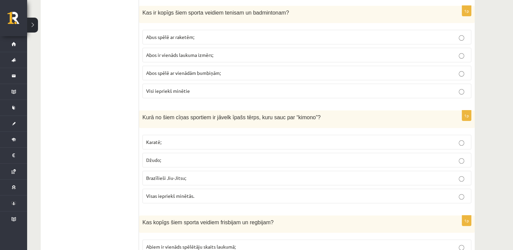
click at [204, 34] on p "Abus spēlē ar raketēm;" at bounding box center [306, 37] width 321 height 7
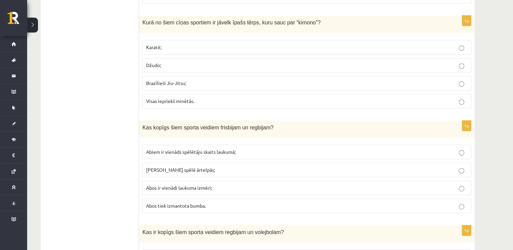
scroll to position [2850, 0]
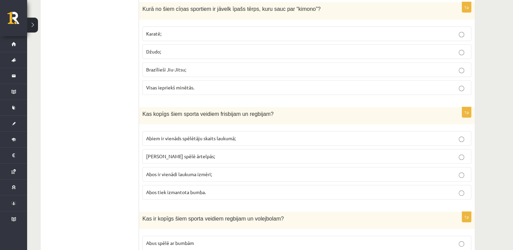
click at [229, 84] on p "Visas iepriekš minētās." at bounding box center [306, 87] width 321 height 7
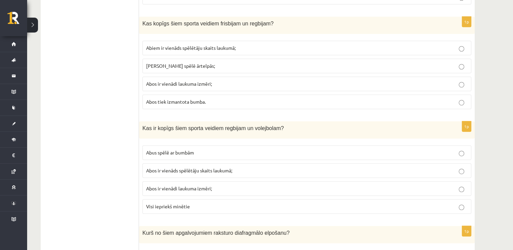
scroll to position [2945, 0]
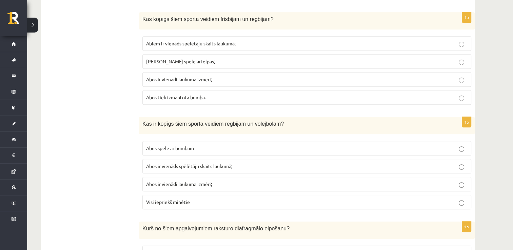
click at [340, 94] on p "Abos tiek izmantota bumba." at bounding box center [306, 97] width 321 height 7
click at [209, 145] on p "Abus spēlē ar bumbām" at bounding box center [306, 148] width 321 height 7
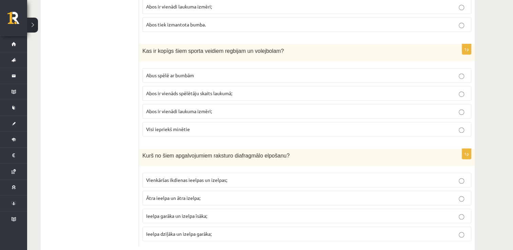
drag, startPoint x: 206, startPoint y: 222, endPoint x: 352, endPoint y: 242, distance: 147.7
click at [358, 227] on label "Ieelpa dziļāka un izelpa garāka;" at bounding box center [306, 234] width 329 height 15
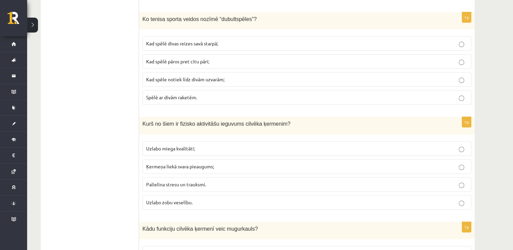
scroll to position [0, 0]
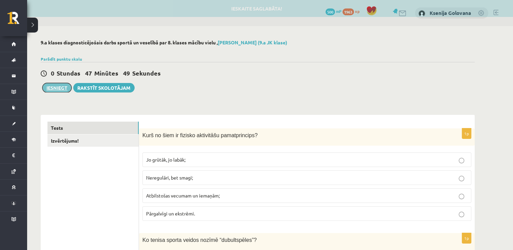
click at [53, 87] on button "Iesniegt" at bounding box center [56, 87] width 29 height 9
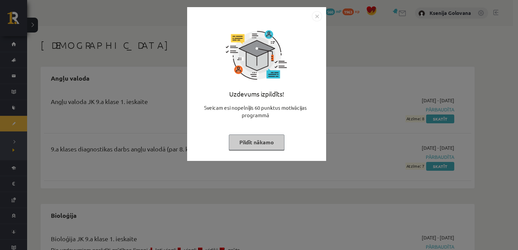
click at [315, 14] on img "Close" at bounding box center [317, 16] width 10 height 10
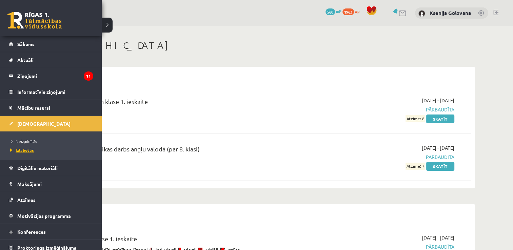
click at [27, 150] on span "Izlabotās" at bounding box center [20, 149] width 25 height 5
